Goal: Task Accomplishment & Management: Use online tool/utility

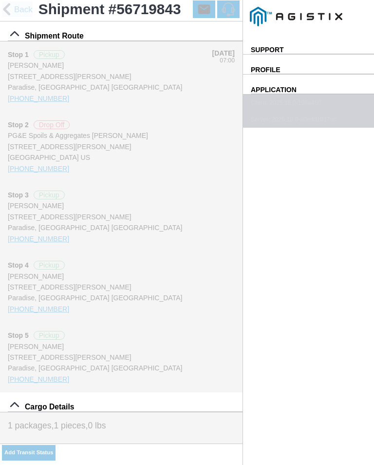
click at [0, 0] on input "10:23" at bounding box center [0, 0] width 0 height 0
type input "11:00"
click at [0, 0] on ion-backdrop at bounding box center [0, 0] width 0 height 0
click at [197, 444] on div "Add Transit Status" at bounding box center [121, 453] width 243 height 21
click at [56, 448] on button "Add Transit Status" at bounding box center [29, 453] width 54 height 16
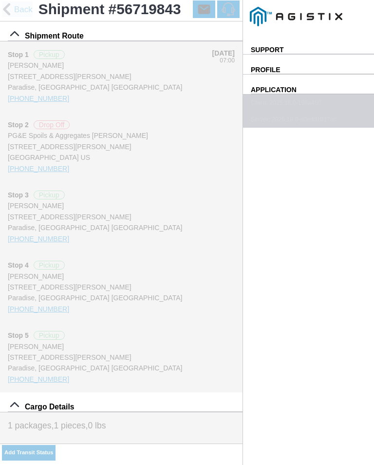
click at [0, 0] on input "10:26" at bounding box center [0, 0] width 0 height 0
type input "11:00"
click at [0, 0] on select "Select Arrive at Drop Off Arrive at Pickup Break Start Break Stop Depart Drop O…" at bounding box center [0, 0] width 0 height 0
select select "ARVPULOC"
click at [0, 0] on div "Location" at bounding box center [0, 0] width 0 height 0
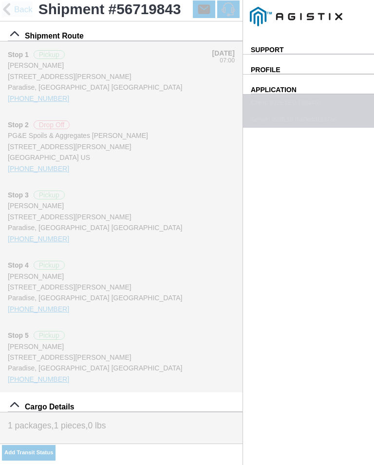
click at [0, 0] on div "[STREET_ADDRESS][PERSON_NAME]" at bounding box center [0, 0] width 0 height 0
click at [0, 0] on button "Apply" at bounding box center [0, 0] width 0 height 0
type input "Paradise"
click at [0, 0] on span "SAVE" at bounding box center [0, 0] width 0 height 0
click at [0, 0] on slot "Add Transit Status" at bounding box center [0, 0] width 0 height 0
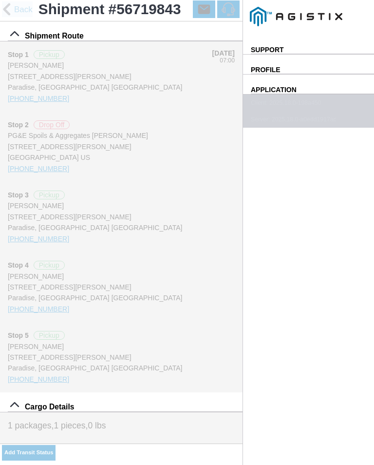
click at [0, 0] on input "10:27" at bounding box center [0, 0] width 0 height 0
type input "11:05"
click at [0, 0] on select "Select Arrive at Drop Off Arrive at Pickup Break Start Break Stop Depart Drop O…" at bounding box center [0, 0] width 0 height 0
select select "DPTPULOC"
click at [0, 0] on div "Location" at bounding box center [0, 0] width 0 height 0
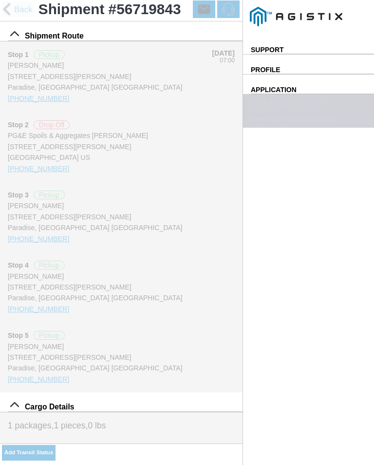
click at [0, 0] on div "[STREET_ADDRESS][PERSON_NAME]" at bounding box center [0, 0] width 0 height 0
click at [0, 0] on slot "Apply" at bounding box center [0, 0] width 0 height 0
type input "Paradise"
click at [0, 0] on select "Select 1" x 3" Rock 1" x 4" Rock 2" x 4" Rock Asphalt Cold Patch Backfill Spec …" at bounding box center [0, 0] width 0 height 0
select select "708654"
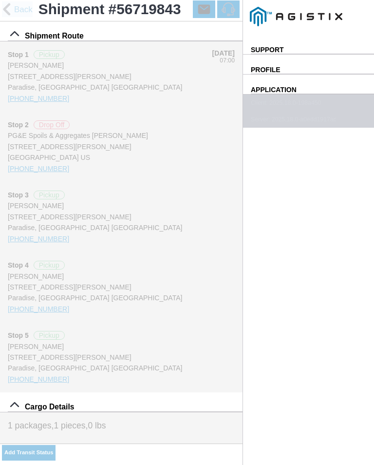
click at [0, 0] on span "SAVE" at bounding box center [0, 0] width 0 height 0
